Goal: Contribute content: Contribute content

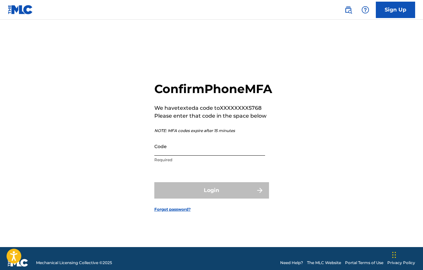
click at [214, 156] on input "Code" at bounding box center [209, 146] width 111 height 19
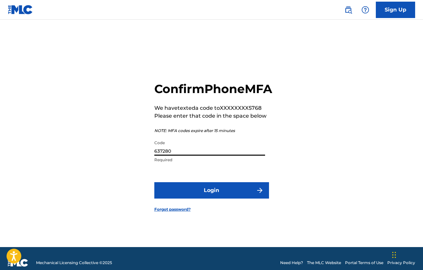
type input "637280"
click at [212, 198] on button "Login" at bounding box center [211, 190] width 115 height 16
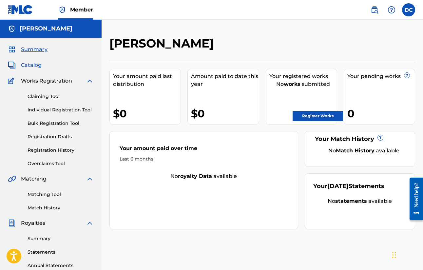
click at [29, 66] on span "Catalog" at bounding box center [31, 65] width 21 height 8
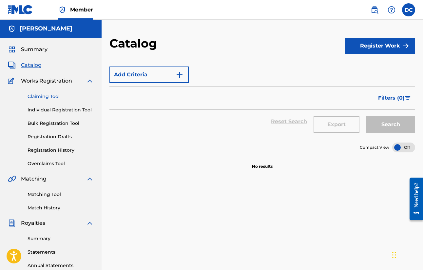
click at [50, 99] on link "Claiming Tool" at bounding box center [61, 96] width 66 height 7
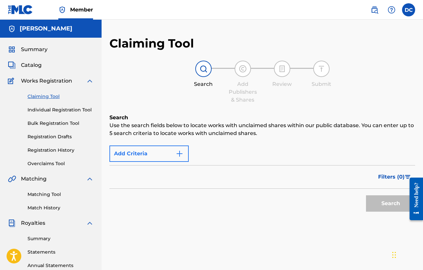
click at [152, 156] on button "Add Criteria" at bounding box center [149, 154] width 79 height 16
click at [177, 156] on img "Search Form" at bounding box center [180, 154] width 8 height 8
click at [170, 176] on div "Filters ( 0 )" at bounding box center [263, 177] width 306 height 24
click at [165, 181] on div "Filters ( 0 )" at bounding box center [263, 177] width 306 height 24
click at [176, 153] on img "Search Form" at bounding box center [180, 154] width 8 height 8
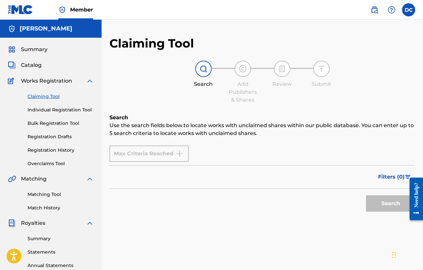
click at [181, 153] on div "Max Criteria Reached" at bounding box center [149, 154] width 79 height 16
click at [147, 150] on div "Max Criteria Reached" at bounding box center [149, 154] width 79 height 16
click at [202, 68] on img at bounding box center [204, 69] width 8 height 8
click at [40, 50] on span "Summary" at bounding box center [34, 50] width 27 height 8
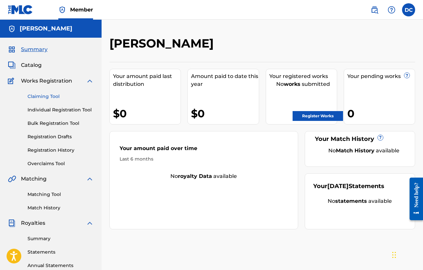
click at [43, 97] on link "Claiming Tool" at bounding box center [61, 96] width 66 height 7
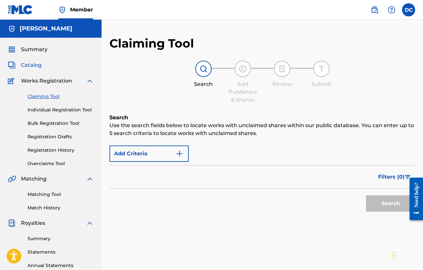
click at [30, 66] on span "Catalog" at bounding box center [31, 65] width 21 height 8
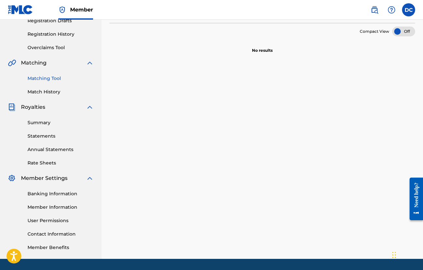
scroll to position [44, 0]
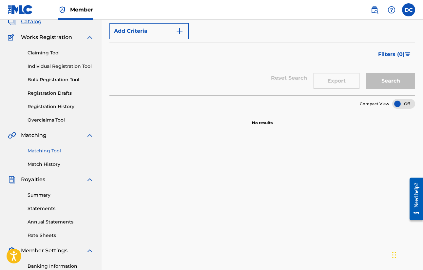
click at [33, 150] on link "Matching Tool" at bounding box center [61, 151] width 66 height 7
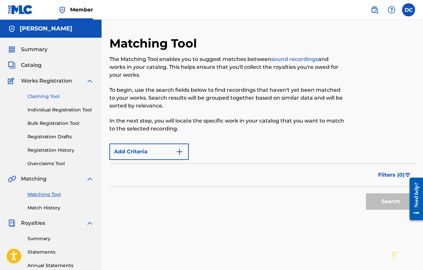
click at [48, 94] on link "Claiming Tool" at bounding box center [61, 96] width 66 height 7
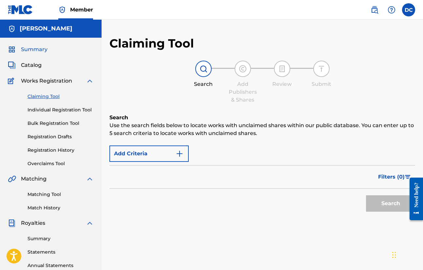
click at [38, 50] on span "Summary" at bounding box center [34, 50] width 27 height 8
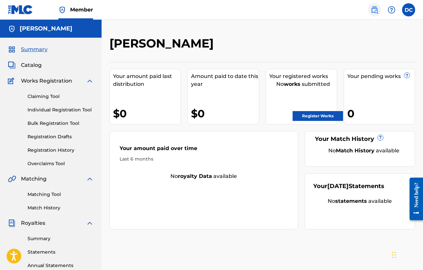
click at [373, 9] on img at bounding box center [375, 10] width 8 height 8
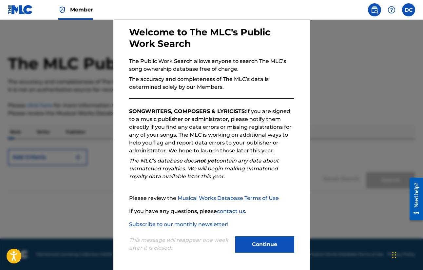
scroll to position [30, 0]
click at [262, 246] on button "Continue" at bounding box center [265, 244] width 59 height 16
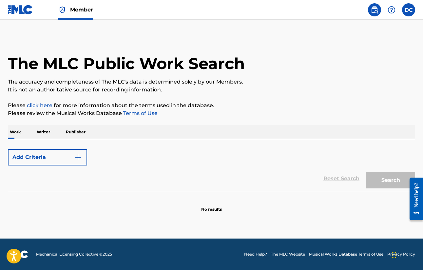
click at [45, 133] on p "Writer" at bounding box center [43, 132] width 17 height 14
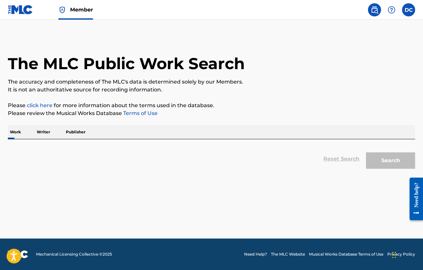
click at [49, 132] on p "Writer" at bounding box center [43, 132] width 17 height 14
click at [46, 132] on p "Writer" at bounding box center [43, 132] width 17 height 14
click at [293, 136] on div "Work Writer Publisher" at bounding box center [212, 132] width 408 height 14
click at [240, 133] on div "Work Writer Publisher" at bounding box center [212, 132] width 408 height 14
click at [210, 165] on div "Reset Search Search" at bounding box center [212, 159] width 408 height 26
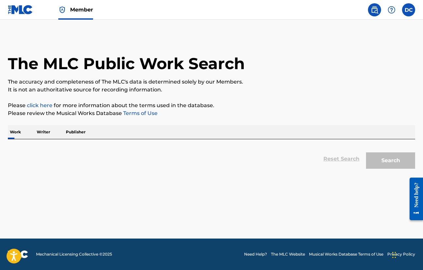
click at [394, 156] on div "Search" at bounding box center [389, 159] width 52 height 26
click at [274, 167] on div "Reset Search Search" at bounding box center [212, 159] width 408 height 26
click at [257, 150] on div "Reset Search Search" at bounding box center [212, 159] width 408 height 26
click at [50, 133] on p "Writer" at bounding box center [43, 132] width 17 height 14
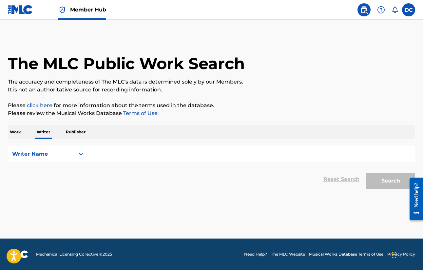
click at [183, 153] on input "Search Form" at bounding box center [251, 154] width 328 height 16
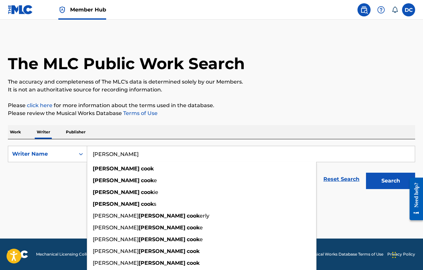
click at [391, 181] on button "Search" at bounding box center [390, 181] width 49 height 16
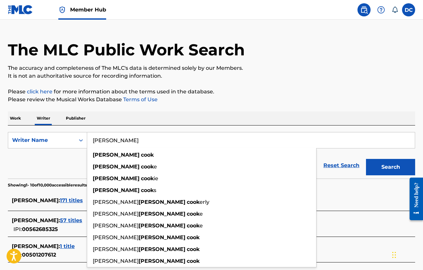
scroll to position [14, 0]
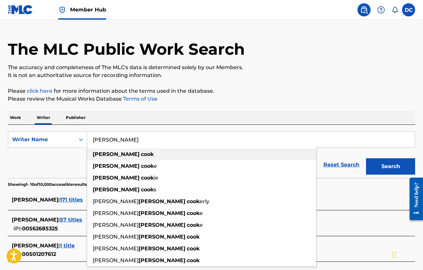
click at [141, 154] on strong "cook" at bounding box center [147, 154] width 13 height 6
type input "david cook"
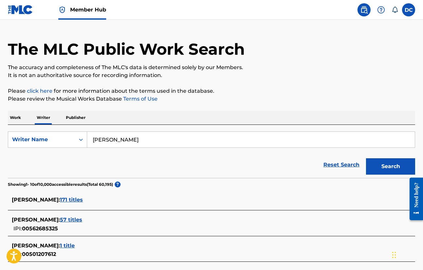
click at [67, 199] on span "171 titles" at bounding box center [71, 200] width 23 height 6
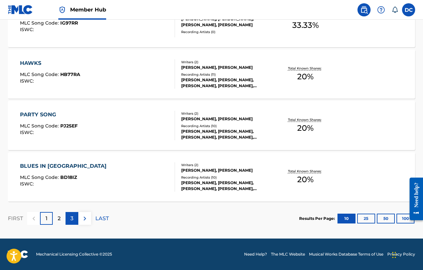
scroll to position [533, 0]
click at [60, 218] on p "2" at bounding box center [59, 219] width 3 height 8
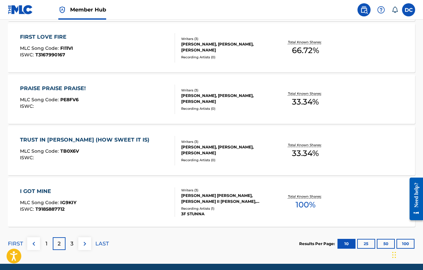
scroll to position [510, 0]
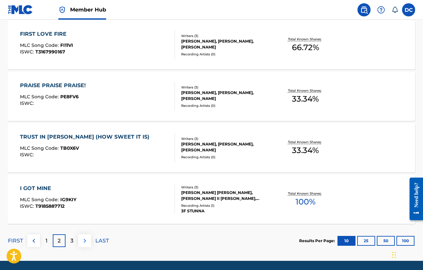
click at [82, 240] on img at bounding box center [85, 241] width 8 height 8
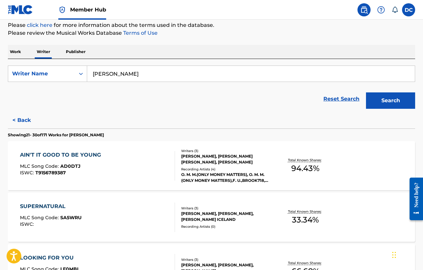
scroll to position [84, 0]
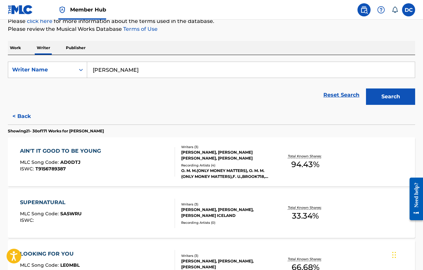
click at [20, 47] on p "Work" at bounding box center [15, 48] width 15 height 14
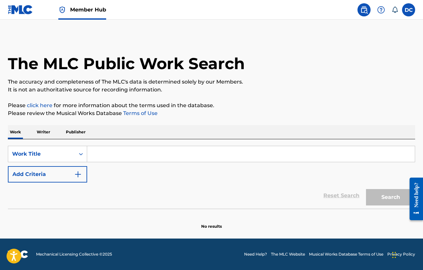
click at [128, 153] on input "Search Form" at bounding box center [251, 154] width 328 height 16
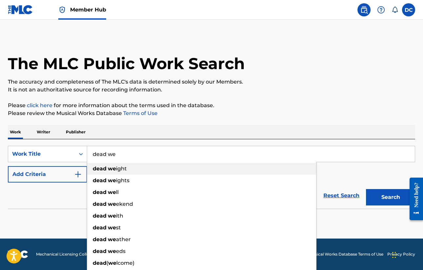
click at [123, 169] on span "ight" at bounding box center [121, 169] width 11 height 6
type input "dead weight"
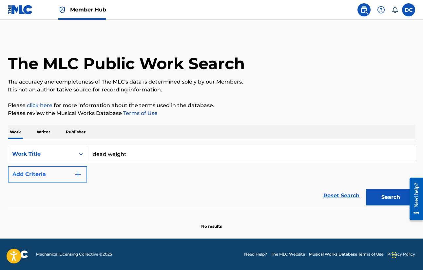
click at [77, 175] on img "Search Form" at bounding box center [78, 175] width 8 height 8
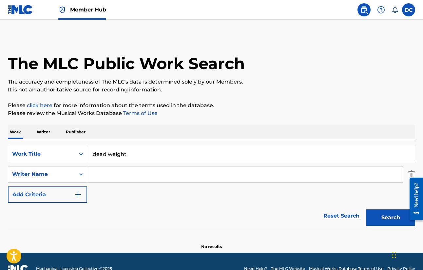
click at [111, 175] on input "Search Form" at bounding box center [245, 175] width 316 height 16
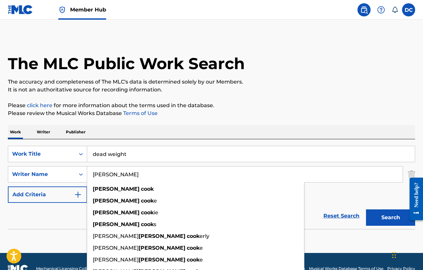
type input "David cook"
click at [391, 218] on button "Search" at bounding box center [390, 218] width 49 height 16
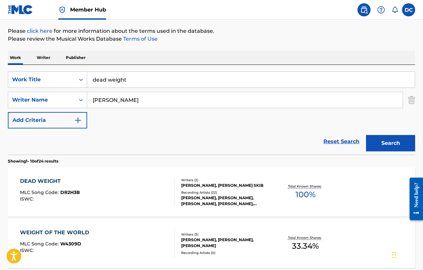
scroll to position [77, 0]
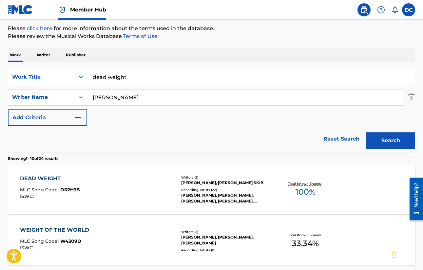
click at [54, 178] on div "DEAD WEIGHT" at bounding box center [50, 179] width 60 height 8
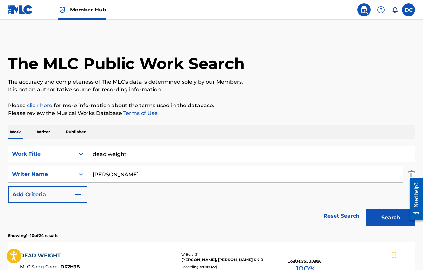
scroll to position [77, 0]
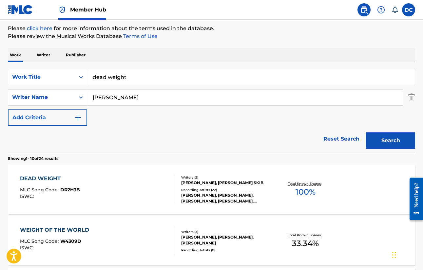
click at [138, 80] on input "dead weight" at bounding box center [251, 77] width 328 height 16
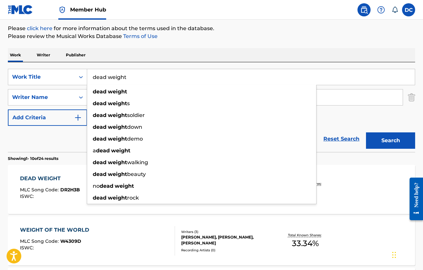
click at [138, 80] on input "dead weight" at bounding box center [251, 77] width 328 height 16
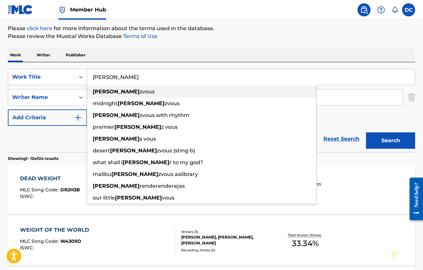
click at [136, 92] on div "rende zvous" at bounding box center [201, 92] width 229 height 12
type input "rendezvous"
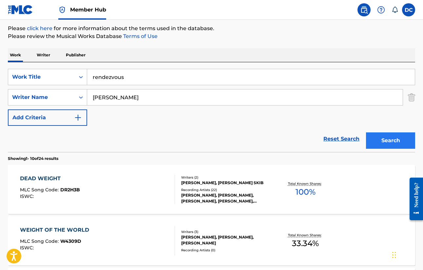
click at [386, 145] on button "Search" at bounding box center [390, 141] width 49 height 16
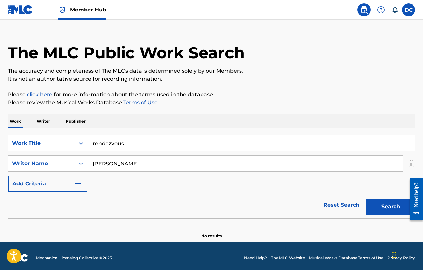
scroll to position [10, 0]
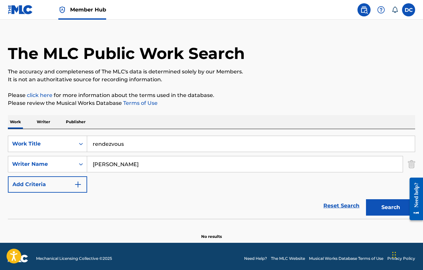
click at [173, 145] on input "rendezvous" at bounding box center [251, 144] width 328 height 16
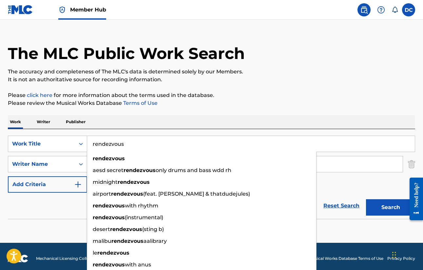
click at [173, 145] on input "rendezvous" at bounding box center [251, 144] width 328 height 16
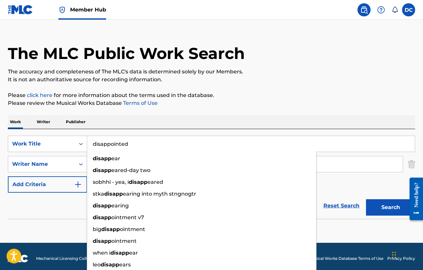
drag, startPoint x: 173, startPoint y: 145, endPoint x: 163, endPoint y: 162, distance: 19.5
click at [163, 162] on div "disapp ear" at bounding box center [201, 159] width 229 height 12
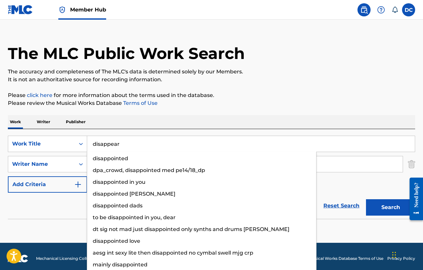
click at [391, 208] on button "Search" at bounding box center [390, 207] width 49 height 16
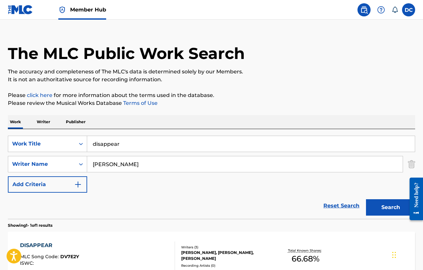
click at [137, 146] on input "disappear" at bounding box center [251, 144] width 328 height 16
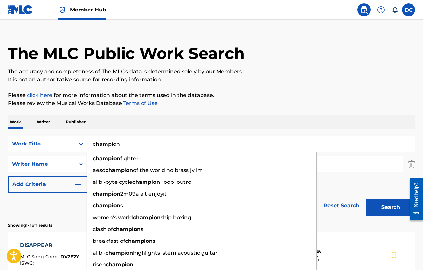
click at [391, 208] on button "Search" at bounding box center [390, 207] width 49 height 16
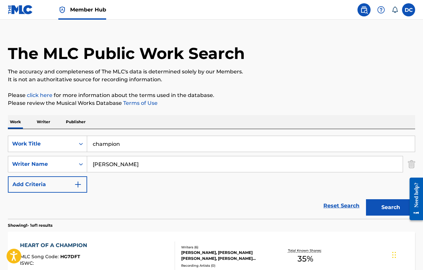
click at [130, 148] on input "champion" at bounding box center [251, 144] width 328 height 16
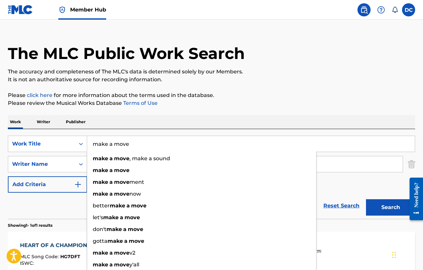
type input "make a move"
click at [391, 208] on button "Search" at bounding box center [390, 207] width 49 height 16
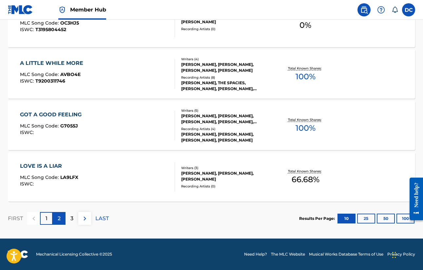
click at [60, 216] on p "2" at bounding box center [59, 219] width 3 height 8
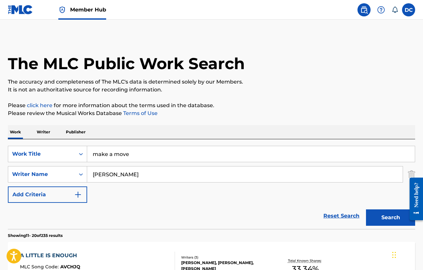
scroll to position [0, 0]
click at [25, 6] on img at bounding box center [20, 10] width 25 height 10
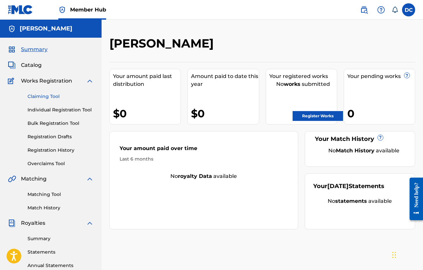
click at [42, 96] on link "Claiming Tool" at bounding box center [61, 96] width 66 height 7
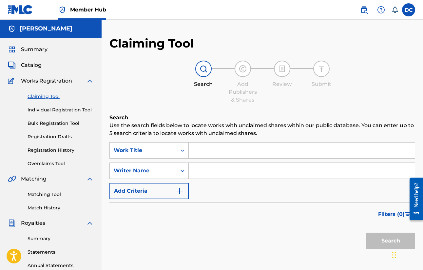
click at [216, 154] on input "Search Form" at bounding box center [302, 151] width 226 height 16
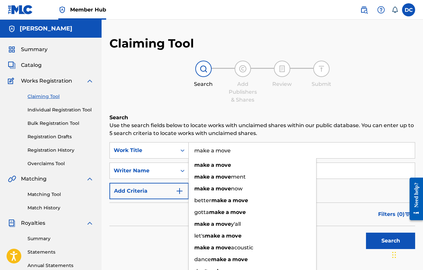
type input "make a move"
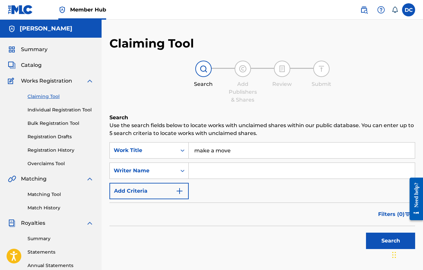
click at [223, 170] on input "Search Form" at bounding box center [302, 171] width 226 height 16
type input "David cook"
click at [391, 241] on button "Search" at bounding box center [390, 241] width 49 height 16
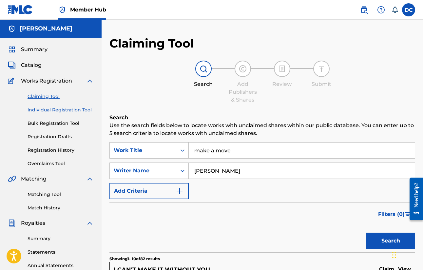
click at [59, 111] on link "Individual Registration Tool" at bounding box center [61, 110] width 66 height 7
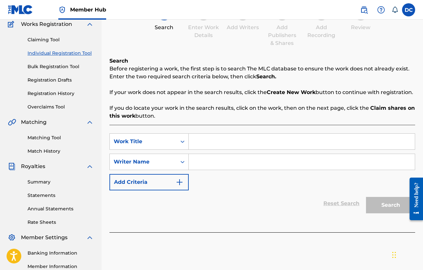
scroll to position [57, 0]
click at [207, 141] on input "Search Form" at bounding box center [302, 141] width 226 height 16
type input "champion"
click at [252, 162] on input "Search Form" at bounding box center [302, 162] width 226 height 16
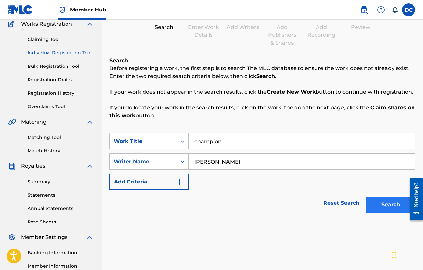
type input "[PERSON_NAME]"
click at [391, 206] on button "Search" at bounding box center [390, 205] width 49 height 16
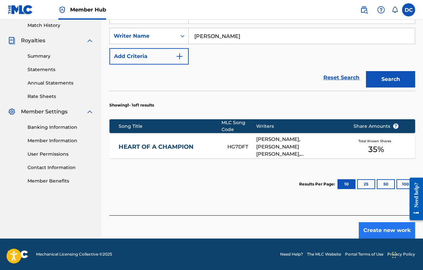
click at [378, 229] on button "Create new work" at bounding box center [387, 230] width 56 height 16
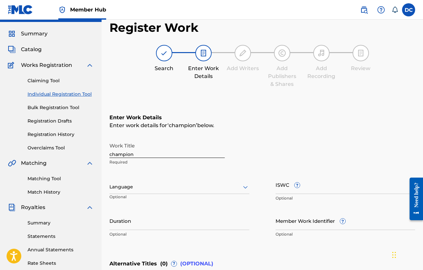
scroll to position [12, 0]
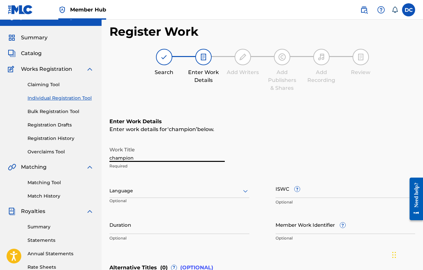
click at [113, 158] on input "champion" at bounding box center [167, 152] width 115 height 19
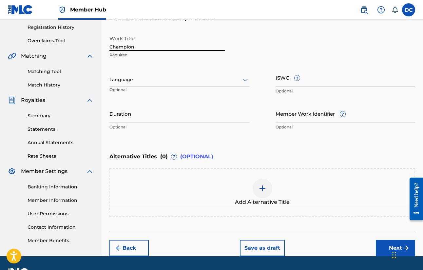
scroll to position [125, 0]
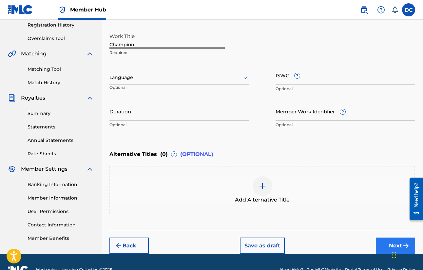
type input "Champion"
click at [390, 244] on button "Next" at bounding box center [395, 246] width 39 height 16
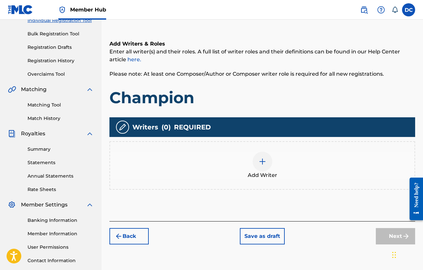
scroll to position [101, 0]
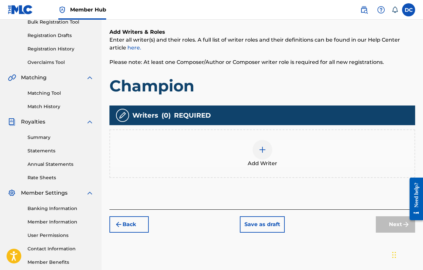
click at [262, 155] on div at bounding box center [263, 150] width 20 height 20
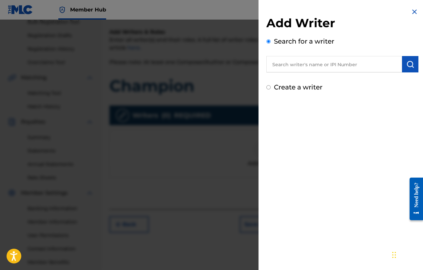
click at [300, 69] on input "text" at bounding box center [335, 64] width 136 height 16
